Goal: Task Accomplishment & Management: Manage account settings

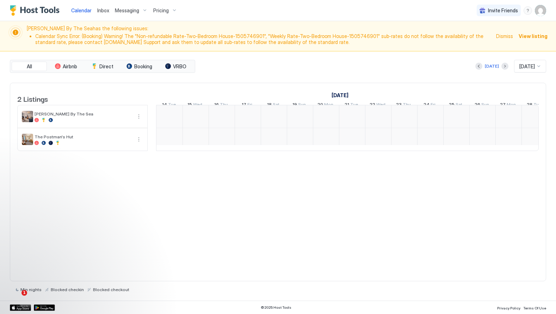
scroll to position [0, 391]
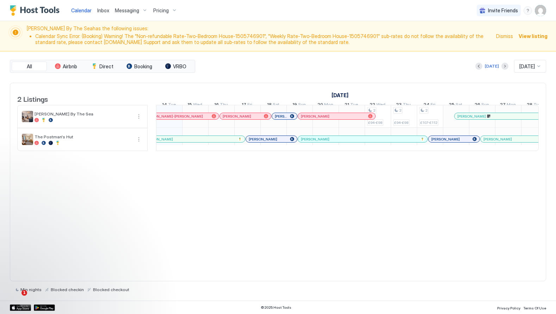
click at [160, 11] on span "Pricing" at bounding box center [160, 10] width 15 height 6
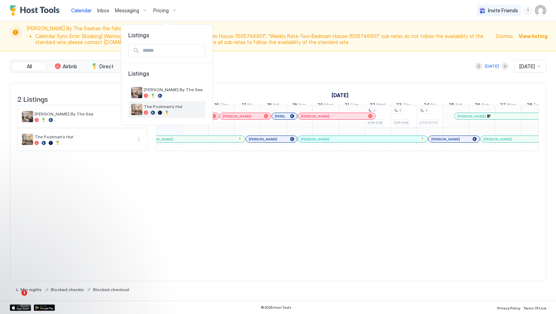
click at [151, 115] on div "The Postman's Hut" at bounding box center [167, 109] width 72 height 11
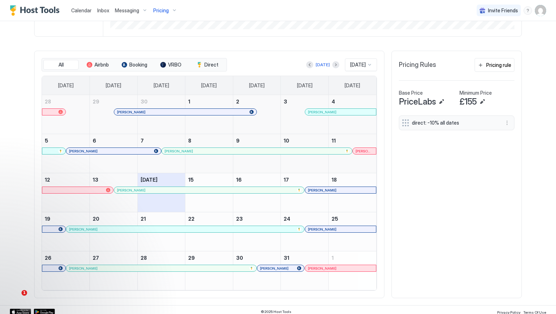
scroll to position [219, 0]
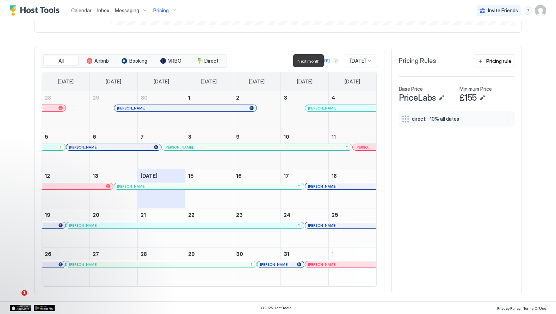
click at [332, 62] on button "Next month" at bounding box center [335, 60] width 7 height 7
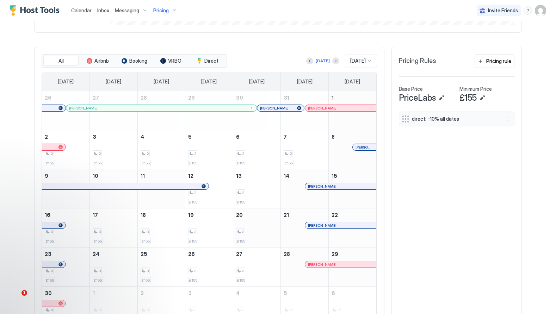
click at [248, 230] on div "3" at bounding box center [257, 232] width 42 height 7
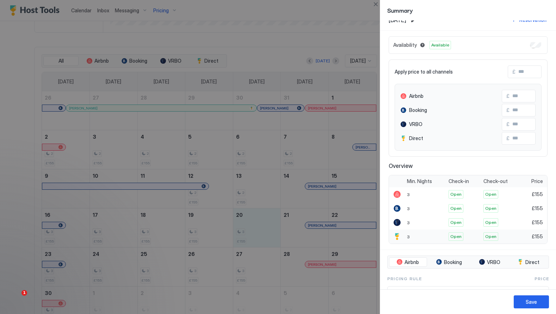
scroll to position [0, 0]
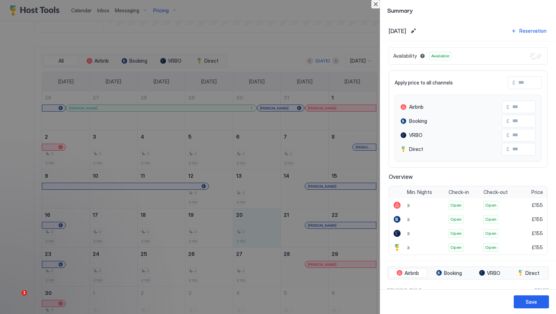
click at [375, 5] on button "Close" at bounding box center [375, 4] width 8 height 8
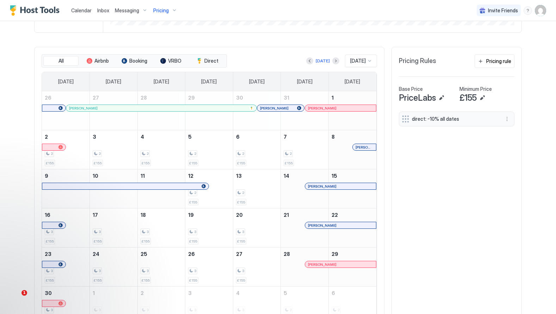
click at [427, 118] on span "direct: -10% all dates" at bounding box center [454, 119] width 84 height 6
click at [506, 117] on button "More options" at bounding box center [507, 119] width 8 height 8
click at [510, 129] on div "Edit" at bounding box center [513, 128] width 15 height 5
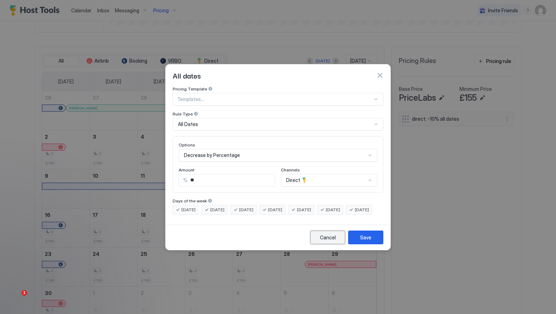
click at [318, 243] on button "Cancel" at bounding box center [327, 238] width 35 height 14
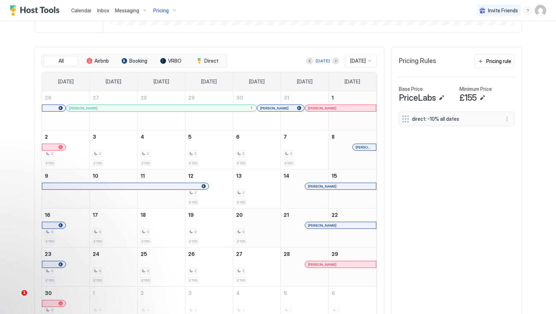
click at [260, 226] on div "3 £155" at bounding box center [257, 227] width 42 height 33
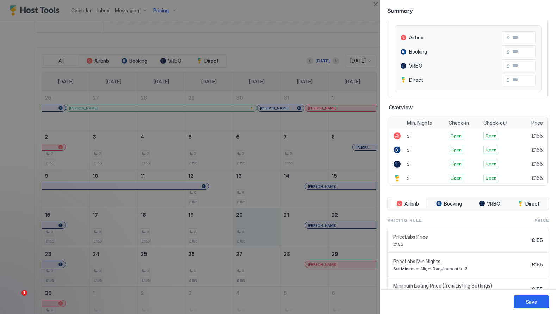
scroll to position [101, 0]
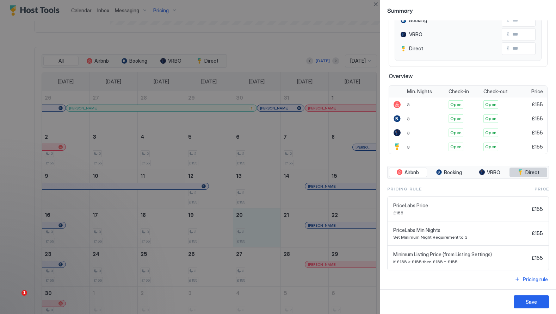
click at [530, 172] on span "Direct" at bounding box center [532, 172] width 14 height 6
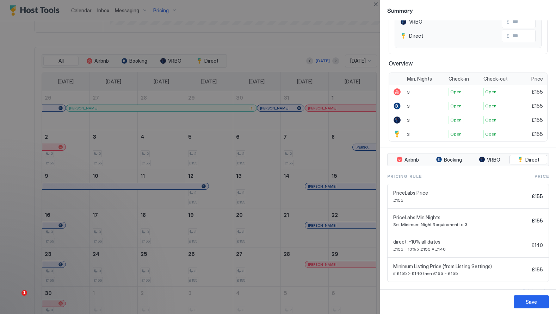
scroll to position [125, 0]
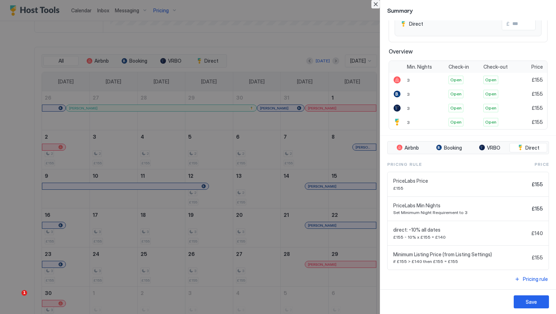
click at [375, 5] on button "Close" at bounding box center [375, 4] width 8 height 8
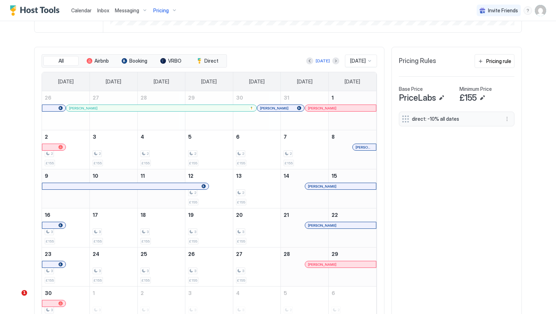
click at [539, 8] on img "User profile" at bounding box center [540, 10] width 11 height 11
click at [474, 36] on span "Settings" at bounding box center [476, 39] width 19 height 6
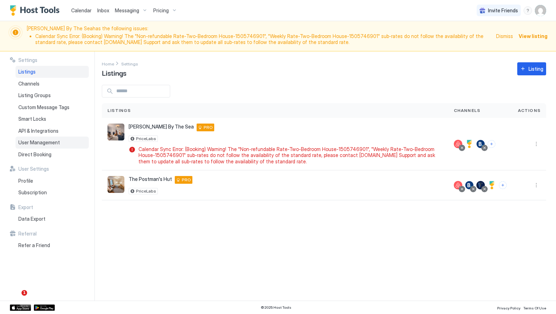
click at [32, 140] on span "User Management" at bounding box center [39, 142] width 42 height 6
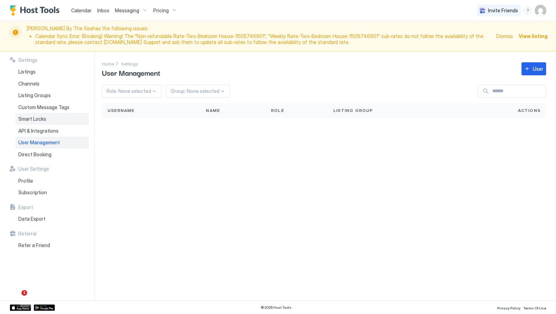
click at [37, 119] on span "Smart Locks" at bounding box center [32, 119] width 28 height 6
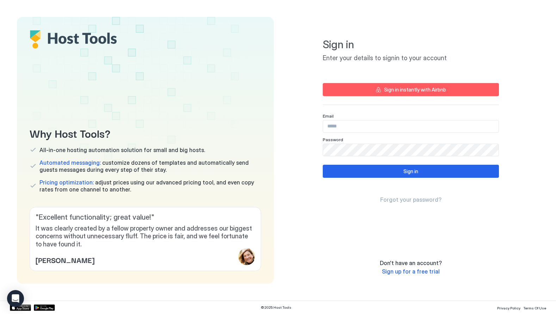
click at [402, 127] on input "Input Field" at bounding box center [410, 126] width 175 height 12
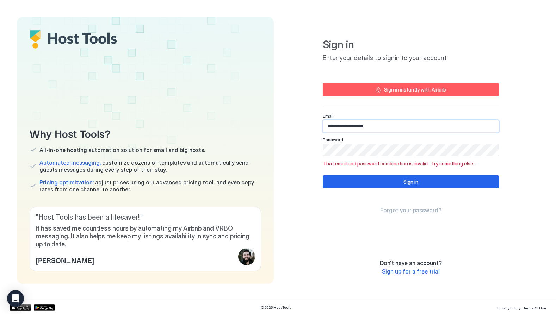
click at [366, 125] on input "**********" at bounding box center [410, 126] width 175 height 12
paste input "**"
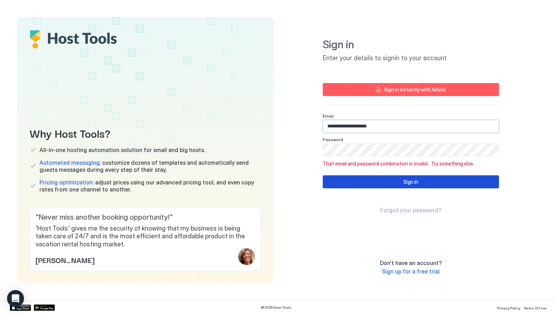
type input "**********"
click at [353, 183] on button "Sign in" at bounding box center [411, 181] width 176 height 13
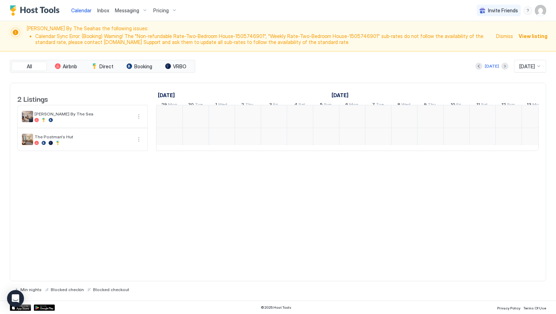
scroll to position [0, 391]
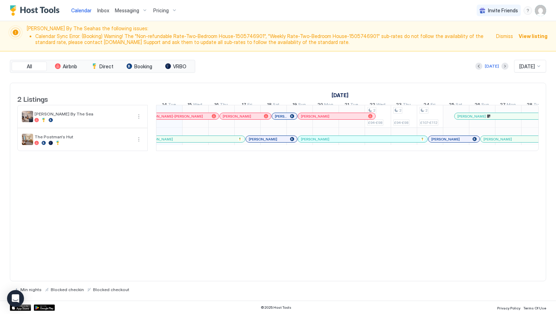
click at [541, 10] on img "User profile" at bounding box center [540, 10] width 11 height 11
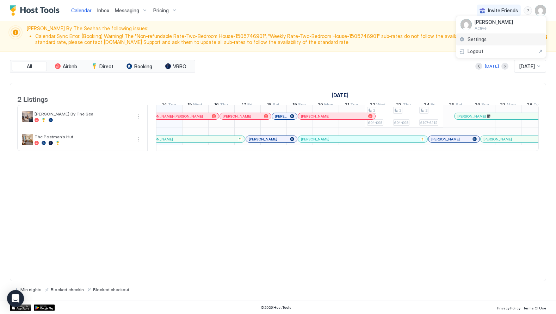
click at [483, 38] on span "Settings" at bounding box center [476, 39] width 19 height 6
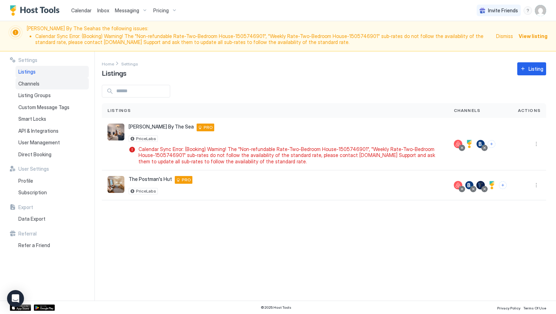
click at [50, 84] on div "Channels" at bounding box center [51, 84] width 73 height 12
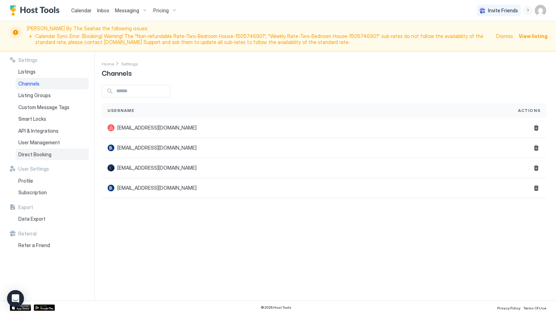
click at [31, 150] on div "Direct Booking" at bounding box center [51, 155] width 73 height 12
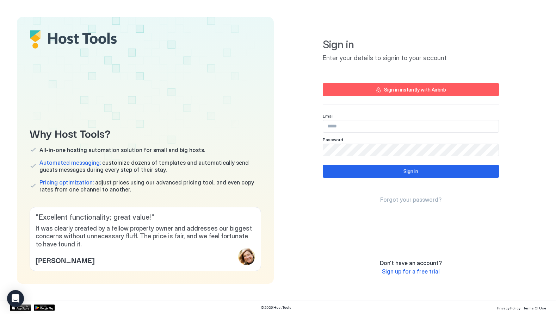
click at [433, 126] on input "Input Field" at bounding box center [410, 126] width 175 height 12
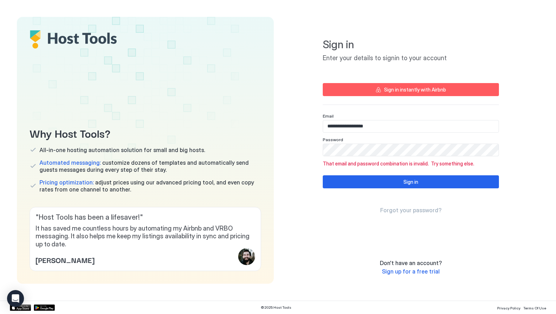
click at [406, 125] on input "**********" at bounding box center [410, 126] width 175 height 12
paste input "******"
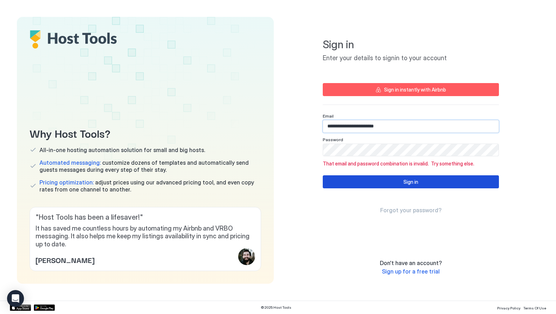
type input "**********"
click at [412, 182] on div "Sign in" at bounding box center [410, 181] width 15 height 7
